Goal: Task Accomplishment & Management: Use online tool/utility

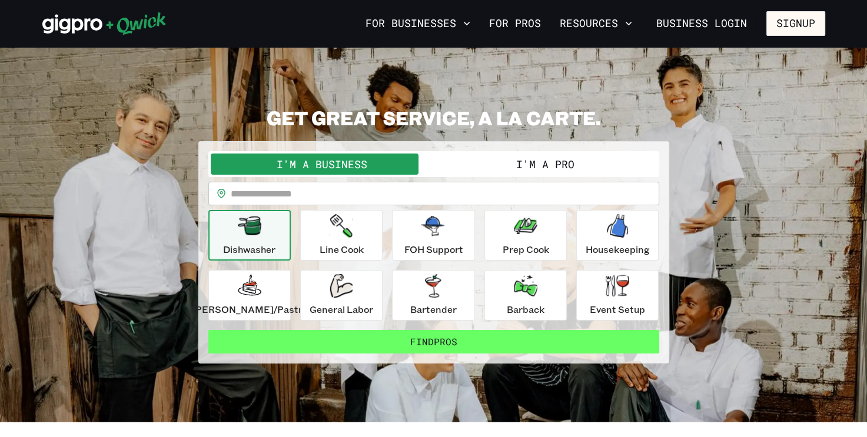
click at [323, 346] on button "Find Pros" at bounding box center [433, 342] width 451 height 24
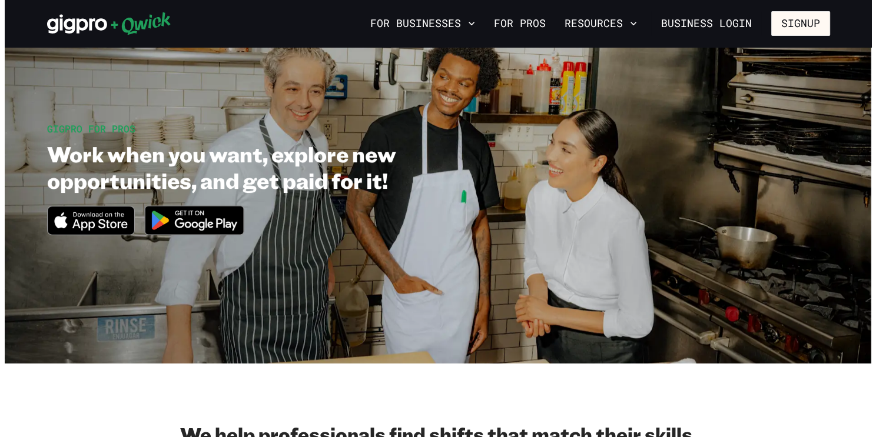
scroll to position [46, 0]
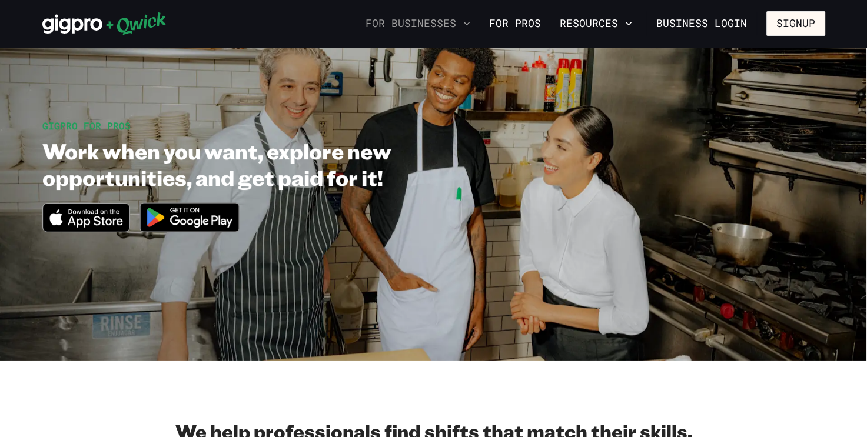
click at [422, 24] on button "For Businesses" at bounding box center [418, 24] width 114 height 20
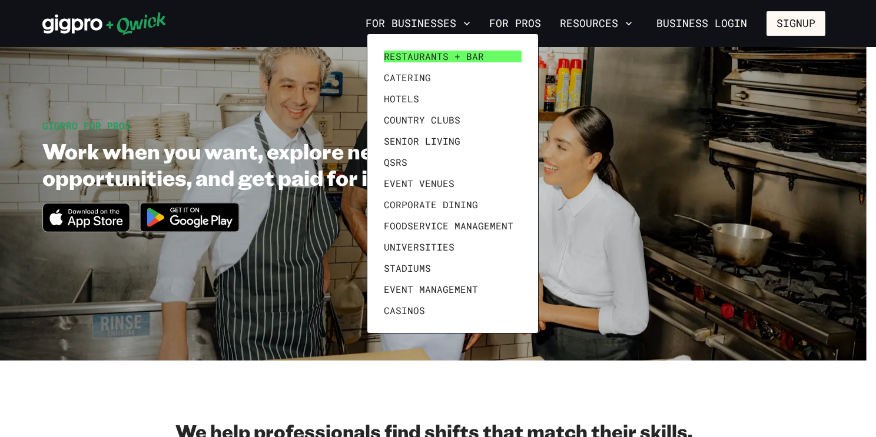
click at [442, 58] on span "Restaurants + Bar" at bounding box center [434, 57] width 100 height 12
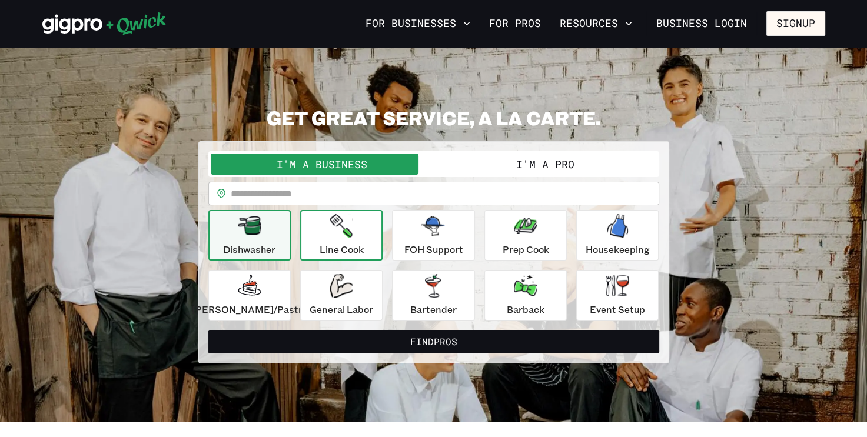
click at [326, 244] on p "Line Cook" at bounding box center [342, 250] width 44 height 14
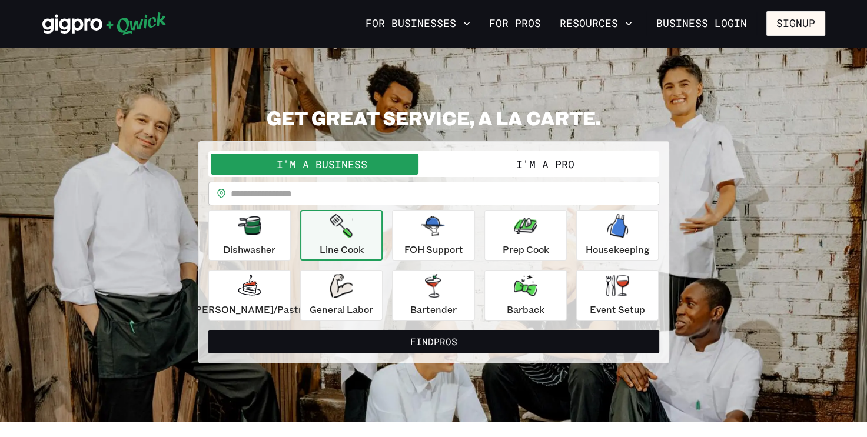
click at [346, 231] on icon "button" at bounding box center [341, 226] width 22 height 24
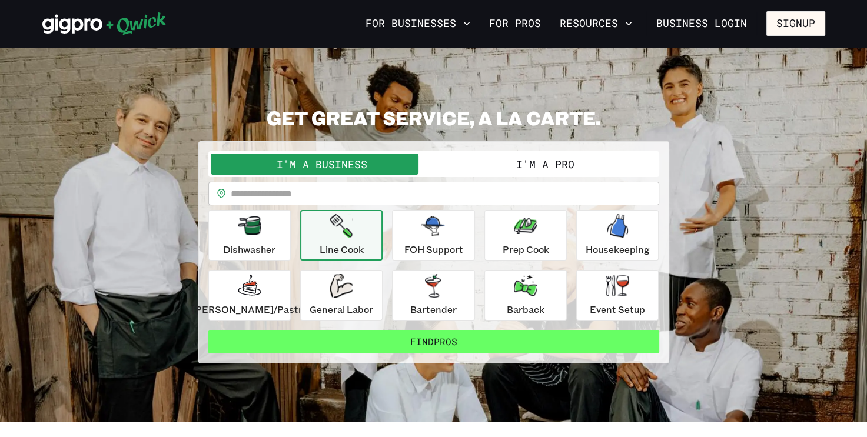
click at [373, 336] on button "Find Pros" at bounding box center [433, 342] width 451 height 24
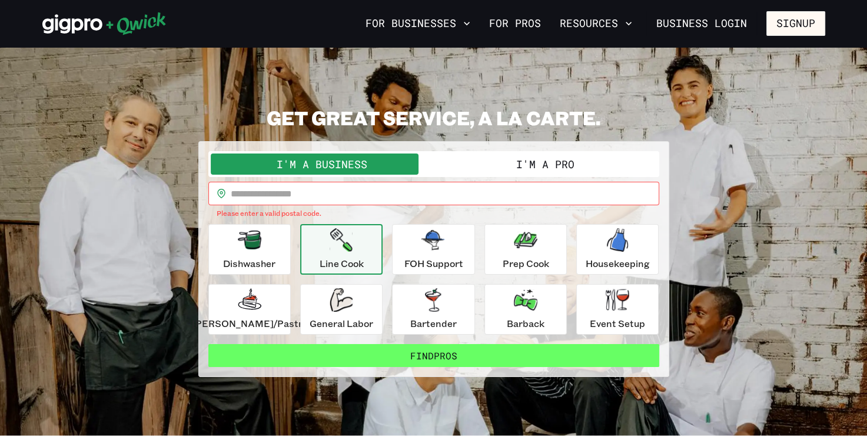
click at [374, 349] on button "Find Pros" at bounding box center [433, 356] width 451 height 24
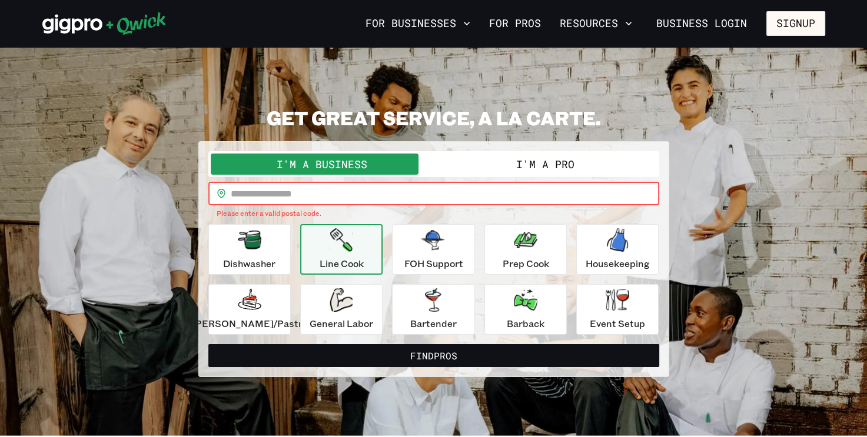
click at [346, 197] on input "text" at bounding box center [445, 194] width 428 height 24
type input "*****"
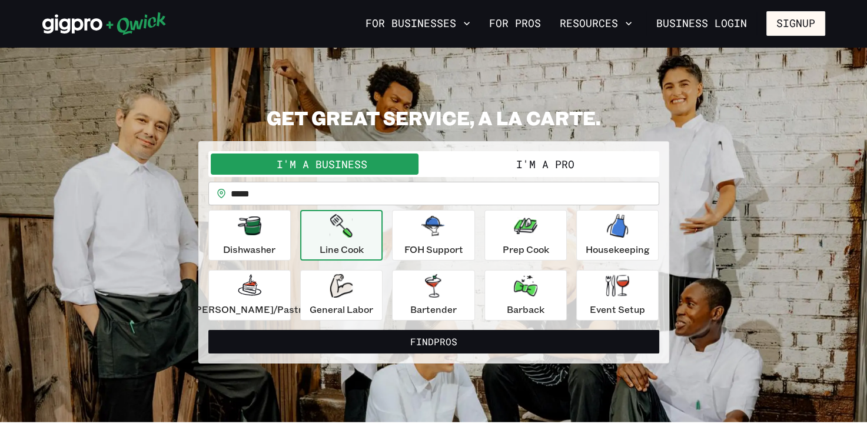
click at [357, 244] on p "Line Cook" at bounding box center [342, 250] width 44 height 14
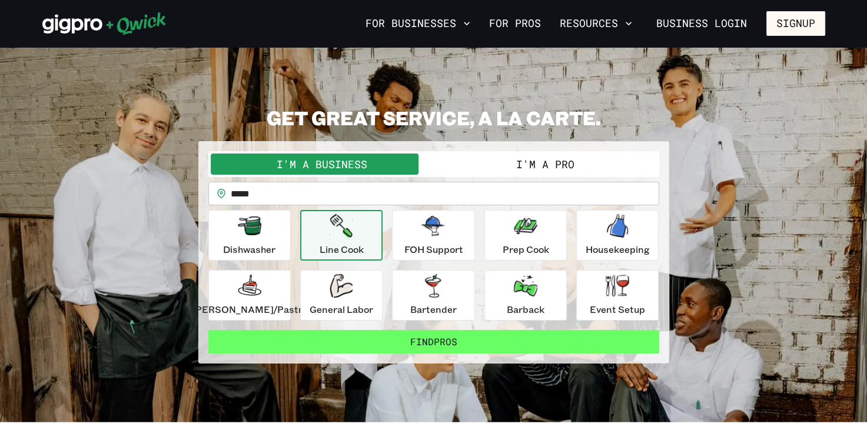
click at [411, 338] on button "Find Pros" at bounding box center [433, 342] width 451 height 24
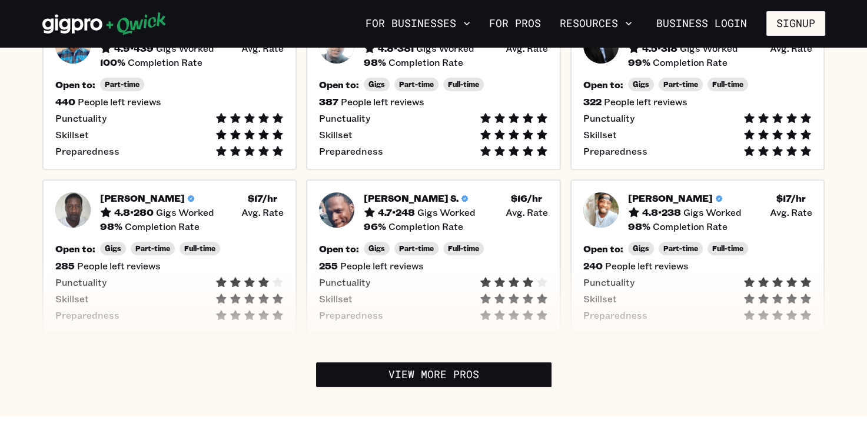
scroll to position [426, 0]
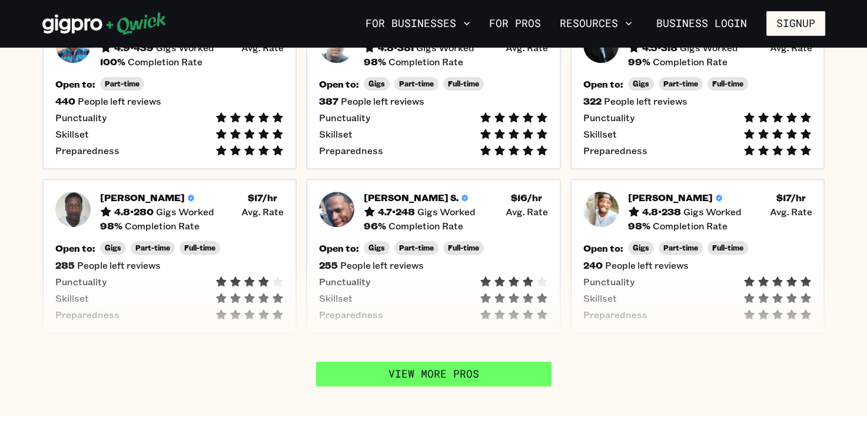
click at [466, 362] on link "View More Pros" at bounding box center [433, 374] width 235 height 25
